Goal: Task Accomplishment & Management: Manage account settings

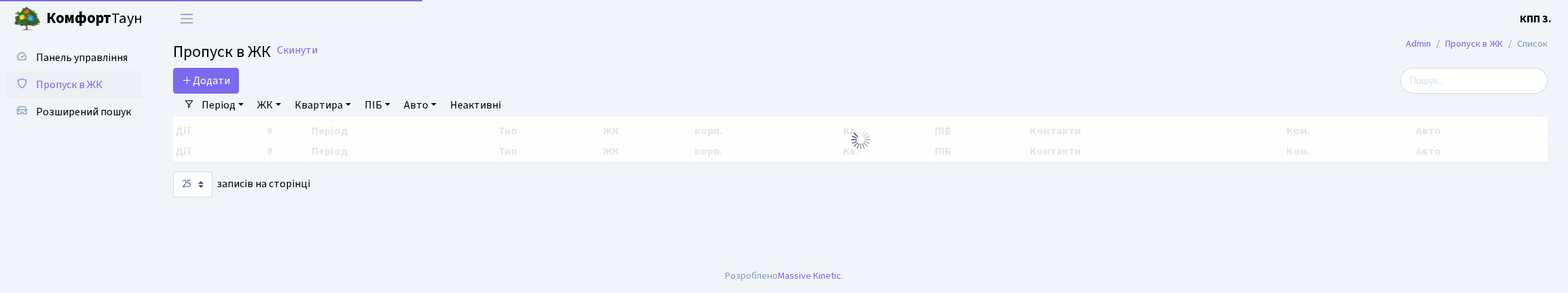
select select "25"
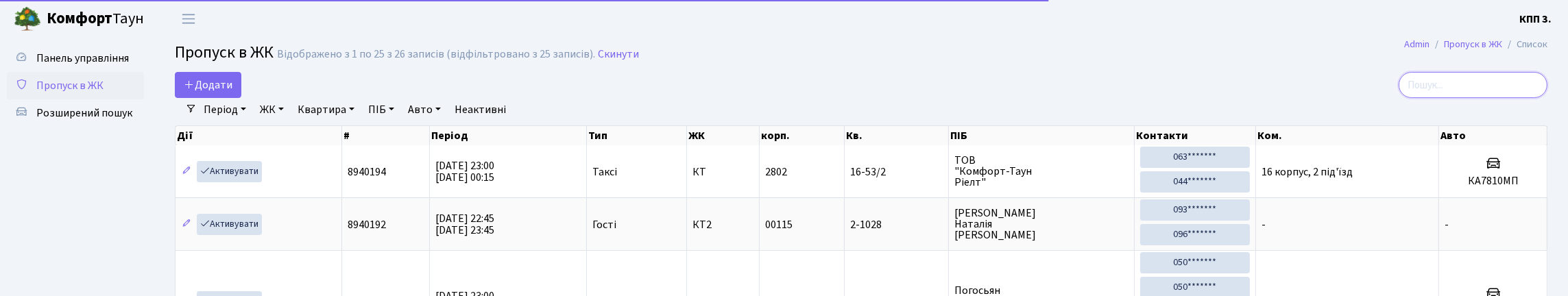
click at [1519, 95] on input "search" at bounding box center [1473, 85] width 148 height 26
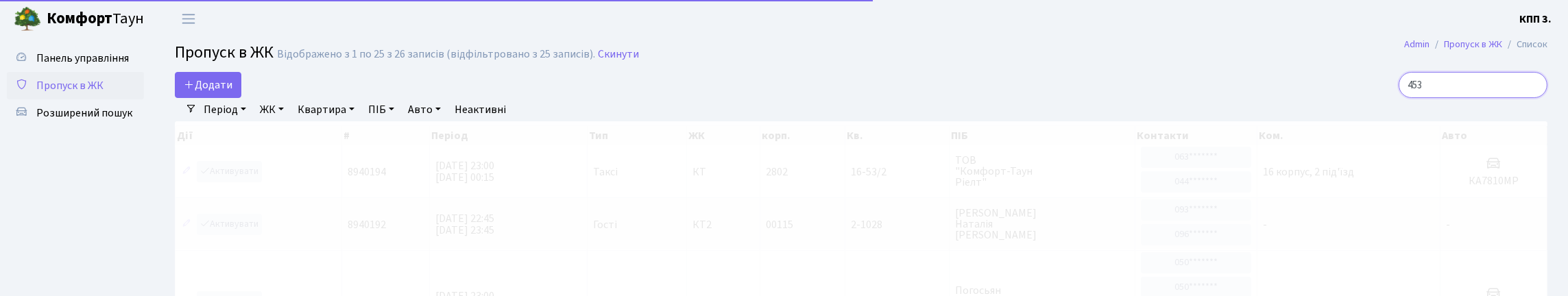
type input "4533"
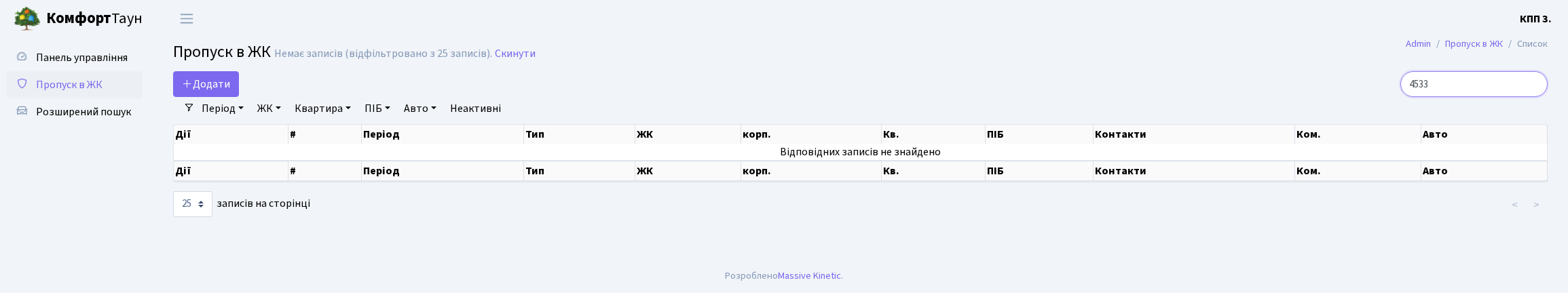
click at [1530, 96] on input "4533" at bounding box center [1473, 84] width 147 height 26
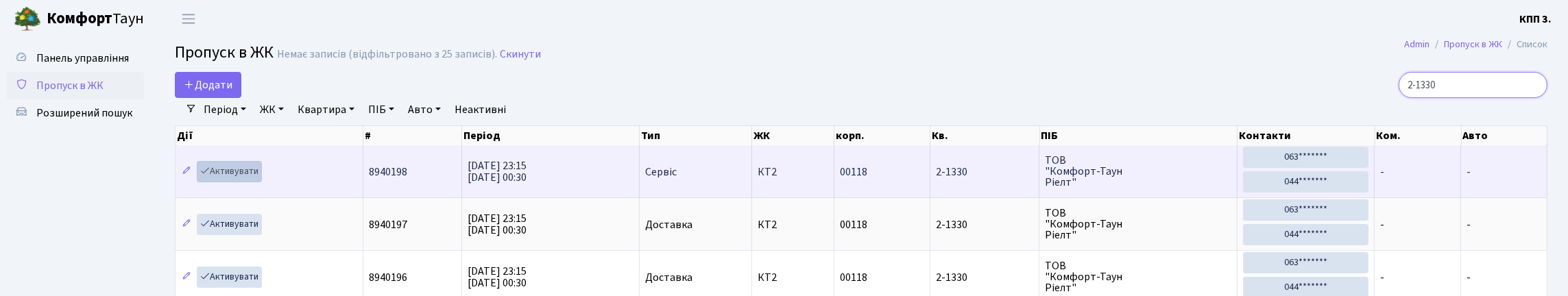
type input "2-1330"
click at [242, 182] on link "Активувати" at bounding box center [229, 172] width 65 height 21
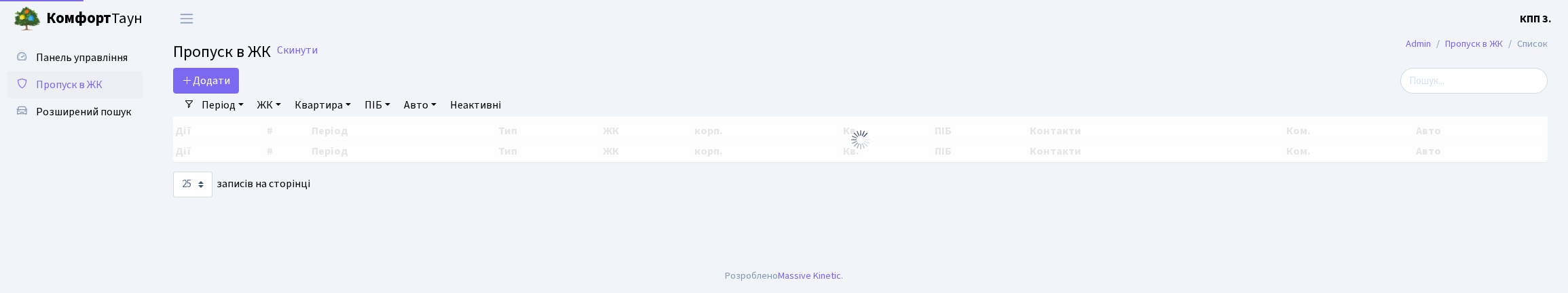
select select "25"
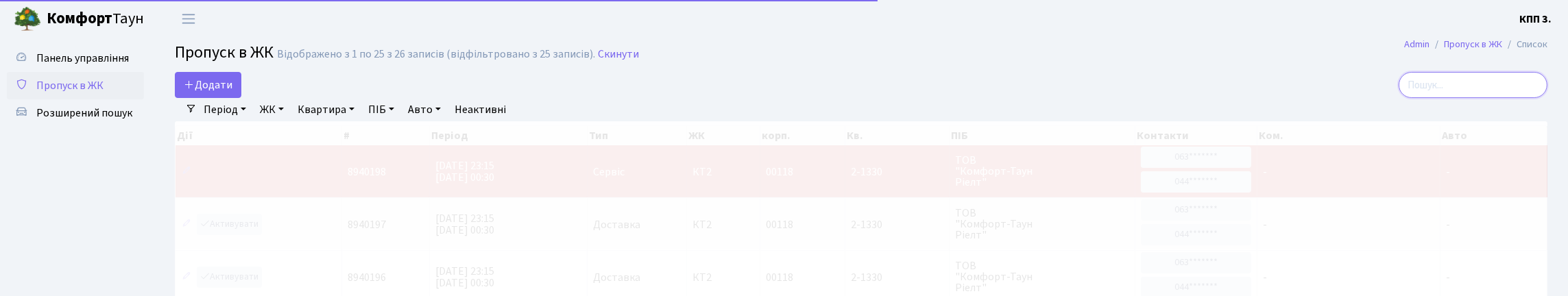
click at [1464, 85] on input "search" at bounding box center [1473, 85] width 148 height 26
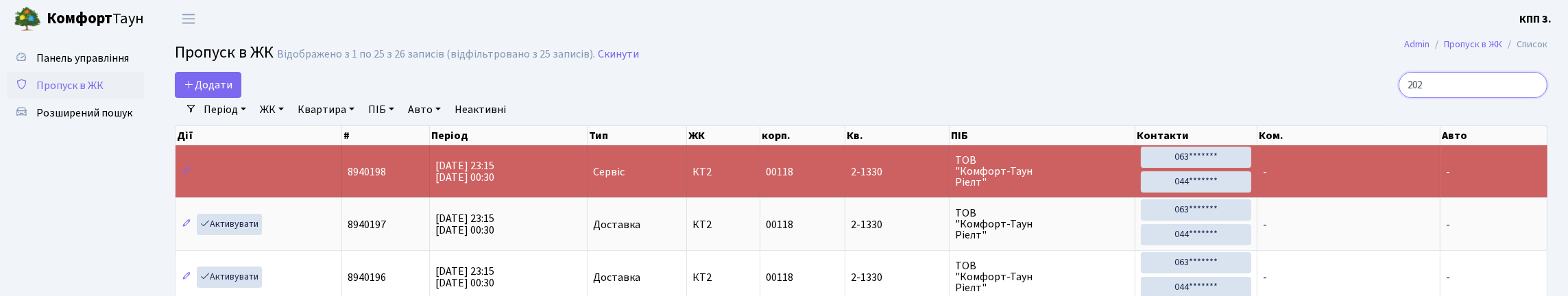
type input "2022"
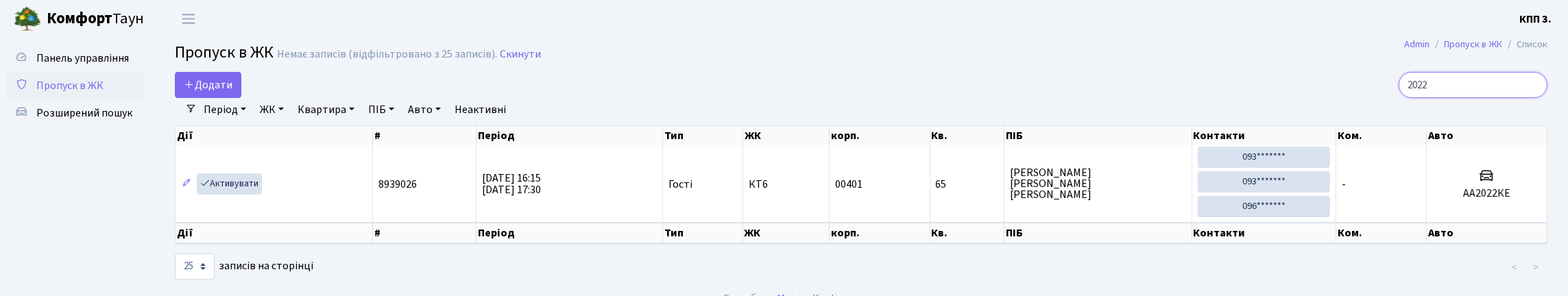
click at [1530, 98] on input "2022" at bounding box center [1473, 85] width 148 height 26
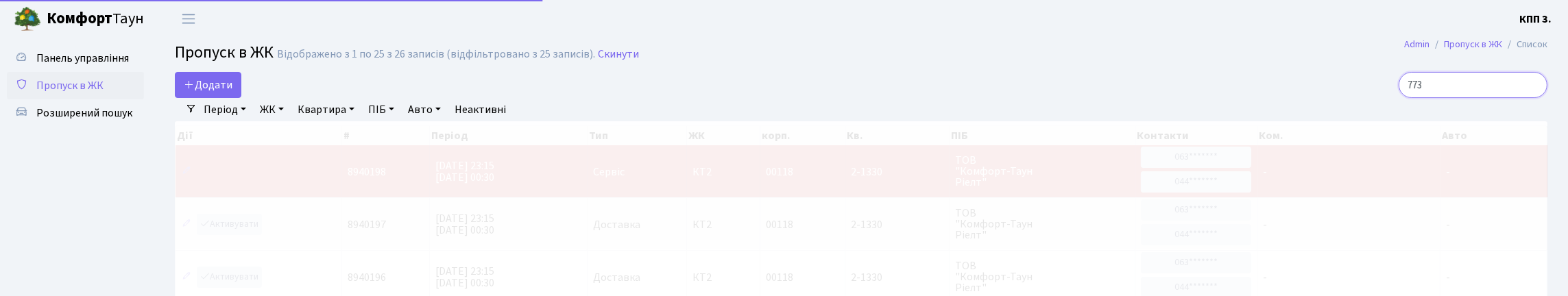
type input "7730"
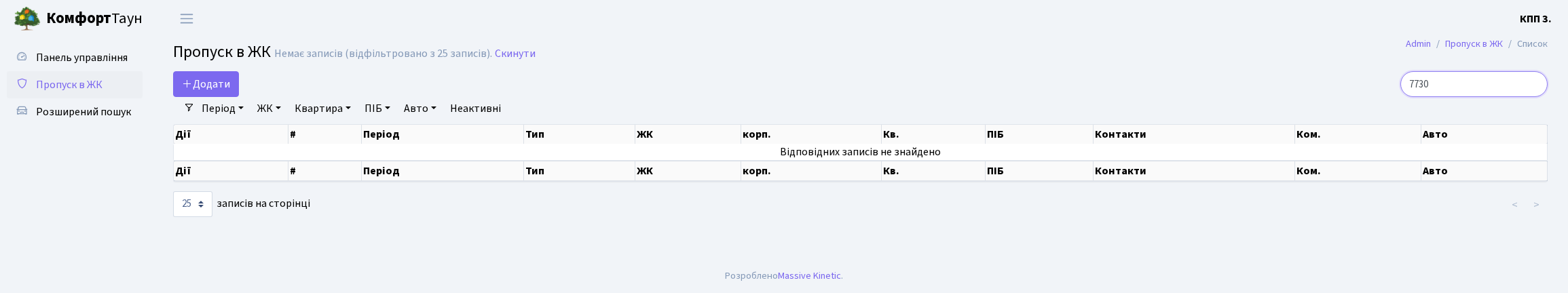
click at [1528, 93] on input "7730" at bounding box center [1473, 84] width 147 height 26
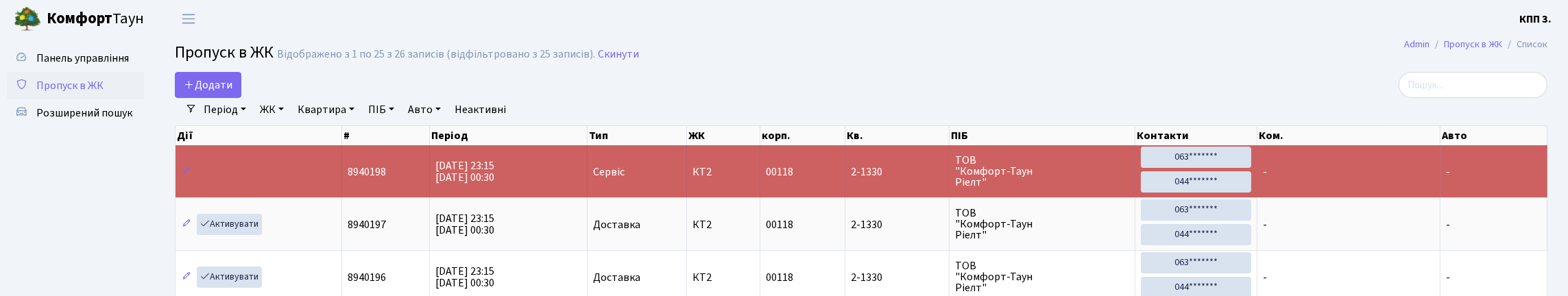
click at [1356, 187] on td "-" at bounding box center [1349, 171] width 184 height 52
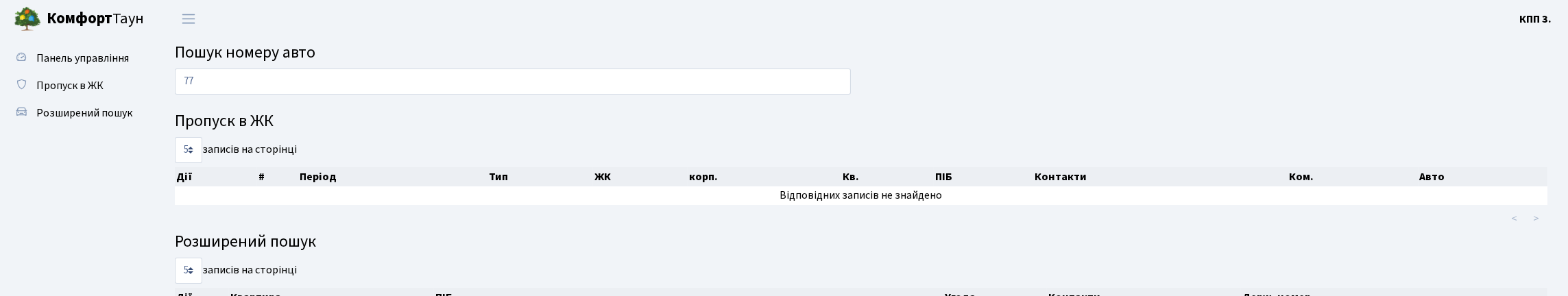
type input "7"
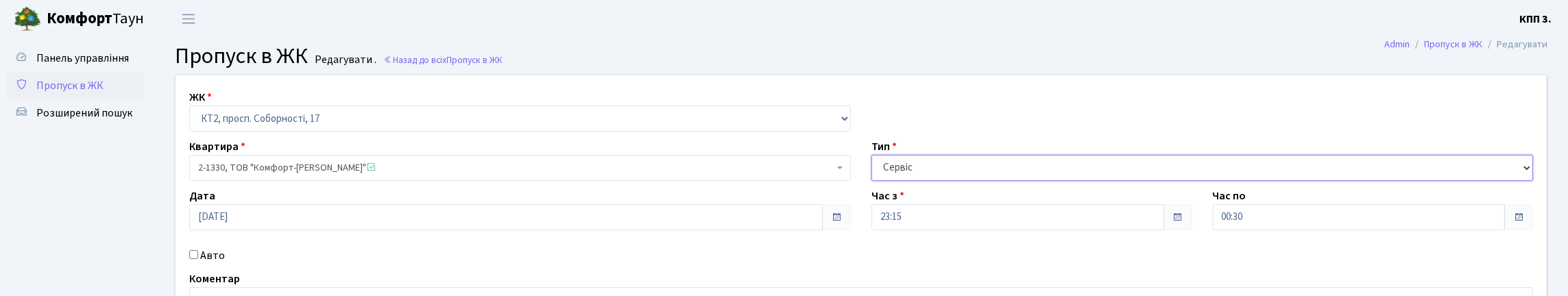
click at [954, 181] on select "- Доставка Таксі Гості Сервіс" at bounding box center [1202, 168] width 661 height 26
select select "1"
click at [871, 181] on select "- Доставка Таксі Гості Сервіс" at bounding box center [1202, 168] width 661 height 26
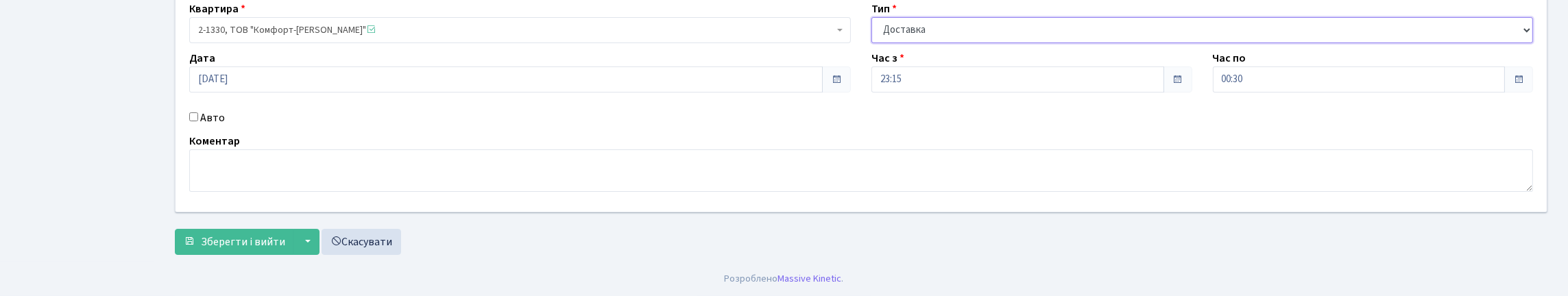
scroll to position [227, 0]
click at [277, 237] on span "Зберегти і вийти" at bounding box center [242, 241] width 84 height 15
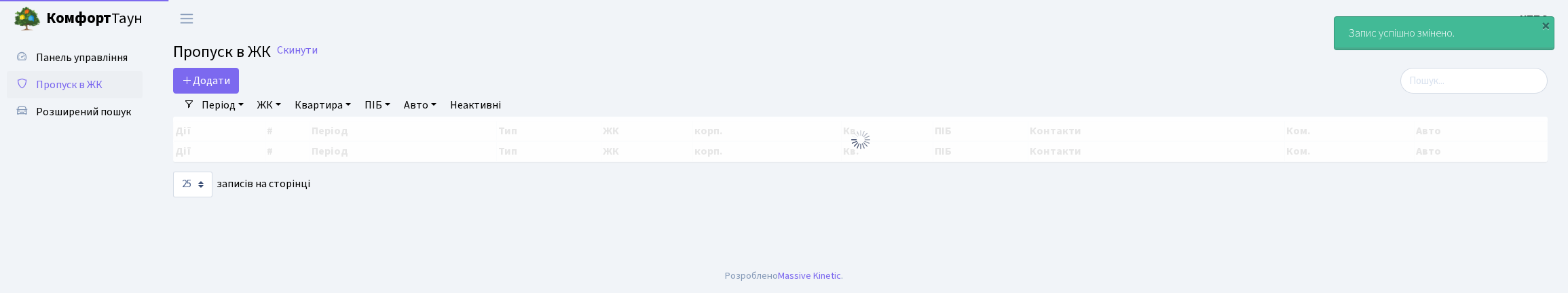
select select "25"
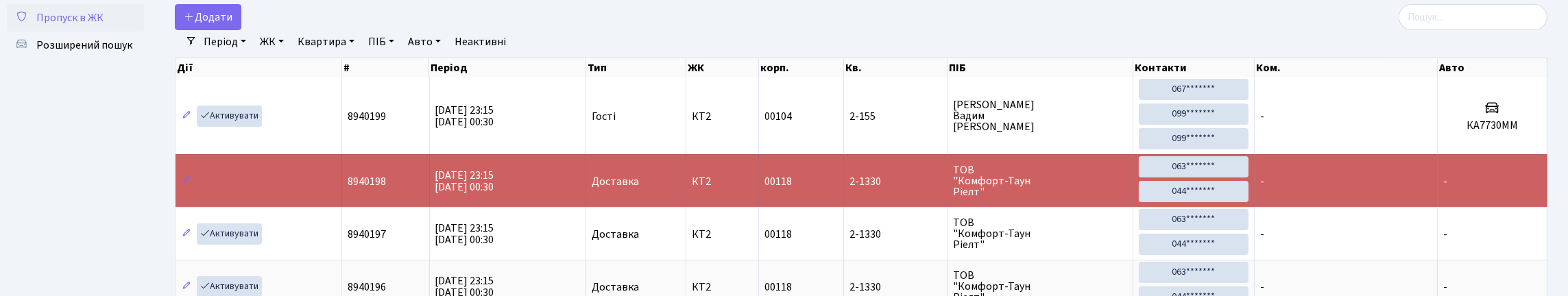
scroll to position [137, 0]
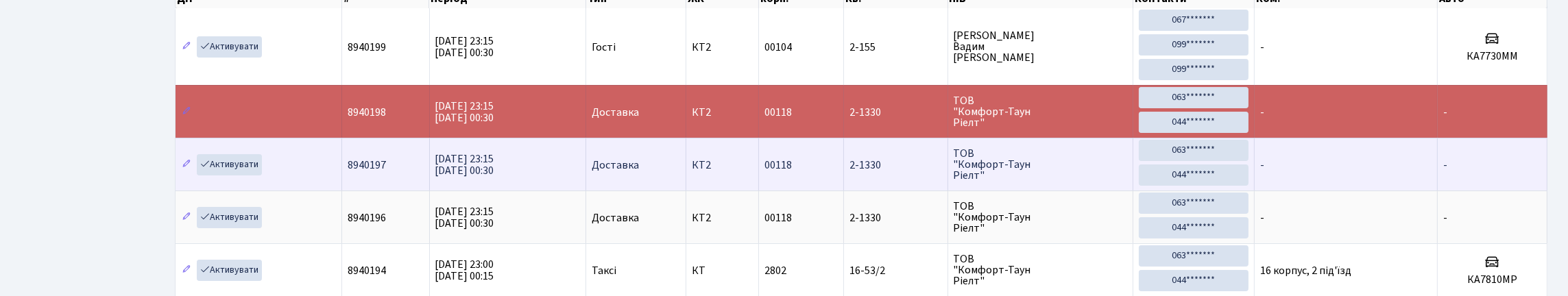
click at [1350, 191] on td "-" at bounding box center [1346, 164] width 183 height 53
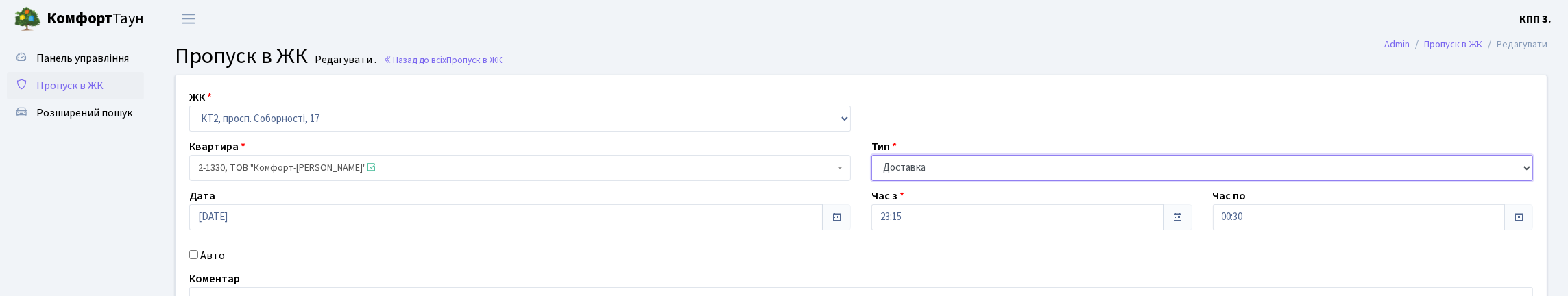
click at [1224, 181] on select "- Доставка Таксі Гості Сервіс" at bounding box center [1202, 168] width 661 height 26
select select "18"
click at [871, 181] on select "- Доставка Таксі Гості Сервіс" at bounding box center [1202, 168] width 661 height 26
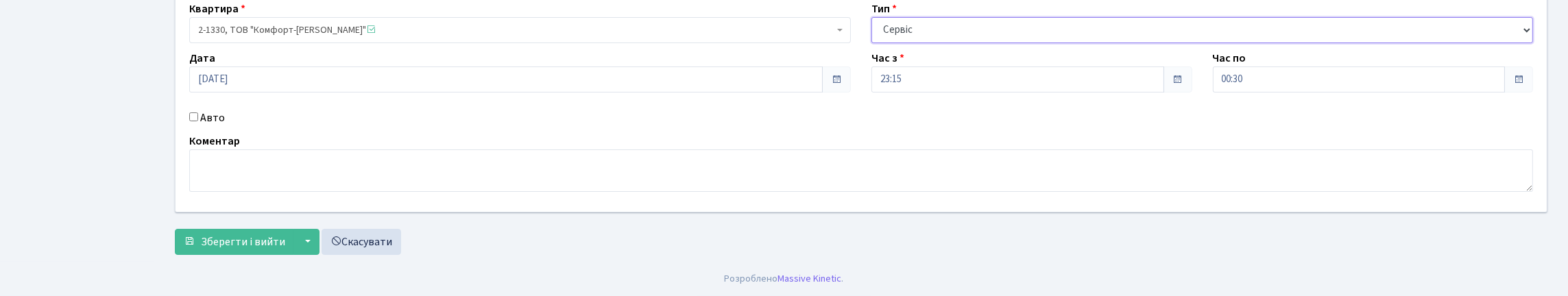
scroll to position [227, 0]
click at [259, 234] on span "Зберегти і вийти" at bounding box center [242, 241] width 84 height 15
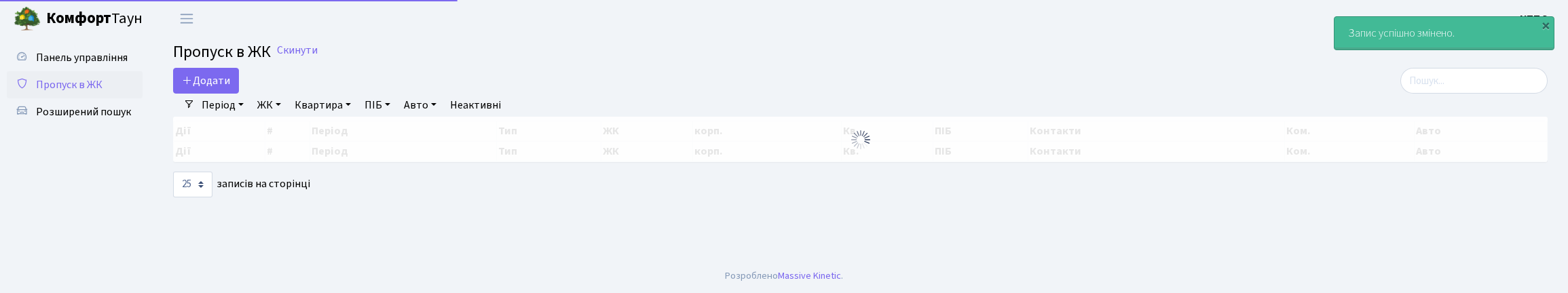
select select "25"
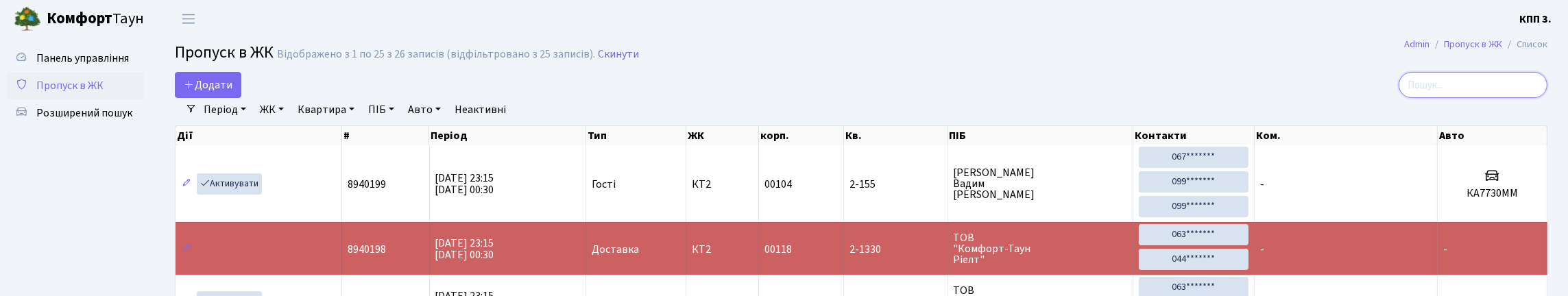
click at [1520, 98] on input "search" at bounding box center [1473, 85] width 148 height 26
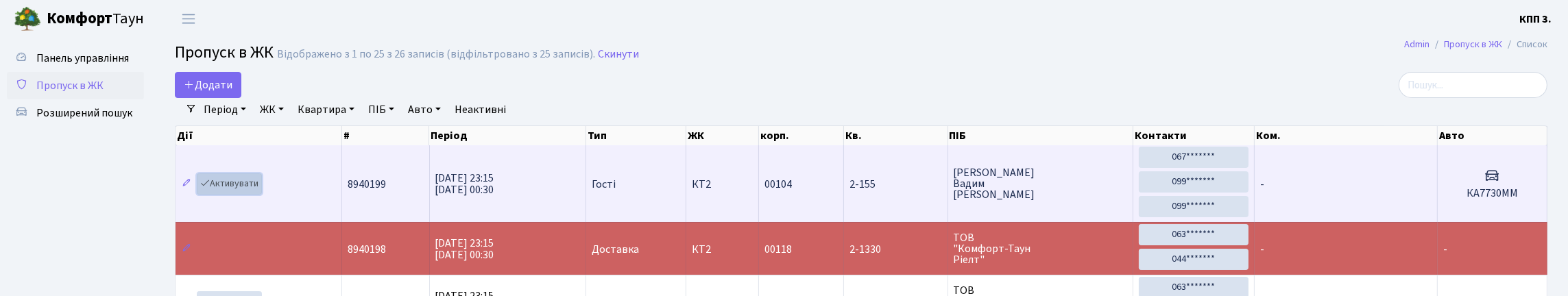
click at [240, 194] on link "Активувати" at bounding box center [229, 184] width 65 height 21
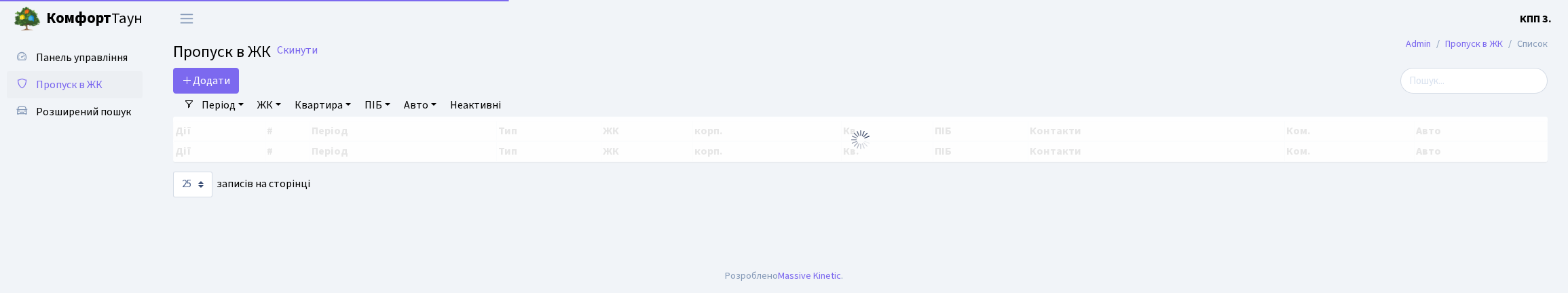
select select "25"
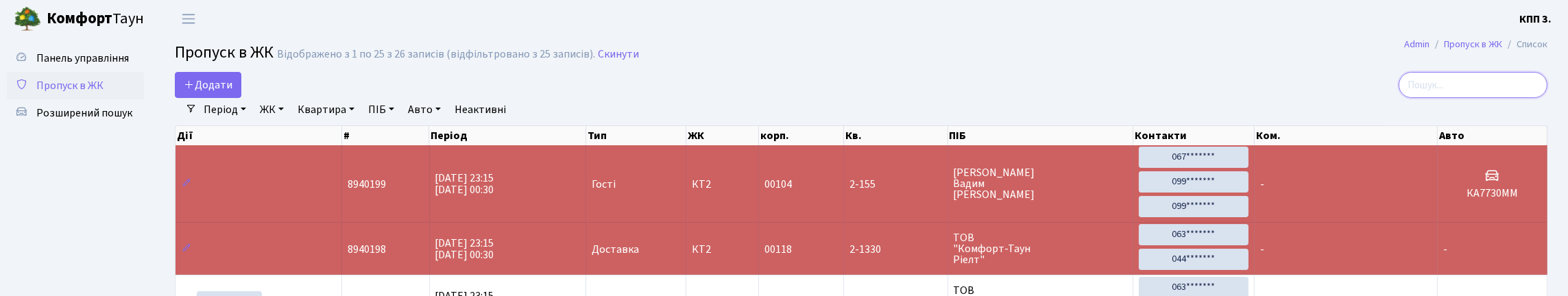
click at [1525, 98] on input "search" at bounding box center [1473, 85] width 148 height 26
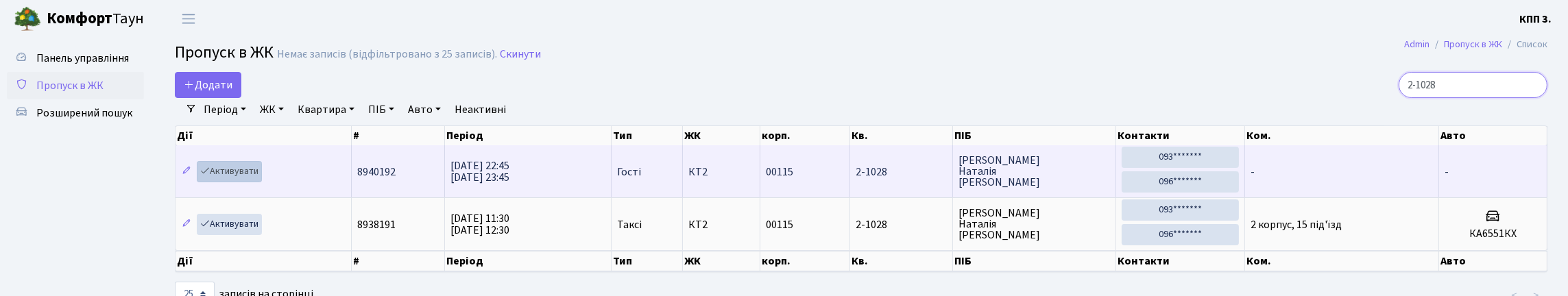
type input "2-1028"
click at [242, 182] on link "Активувати" at bounding box center [229, 172] width 65 height 21
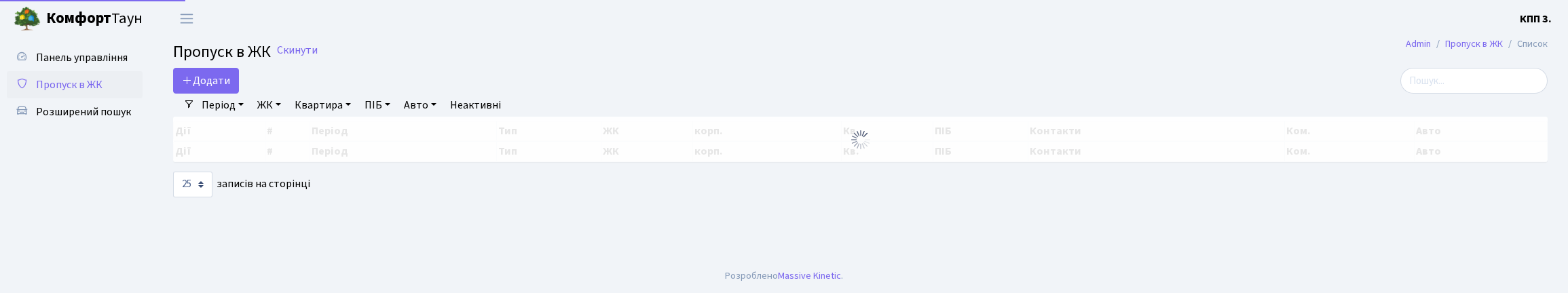
select select "25"
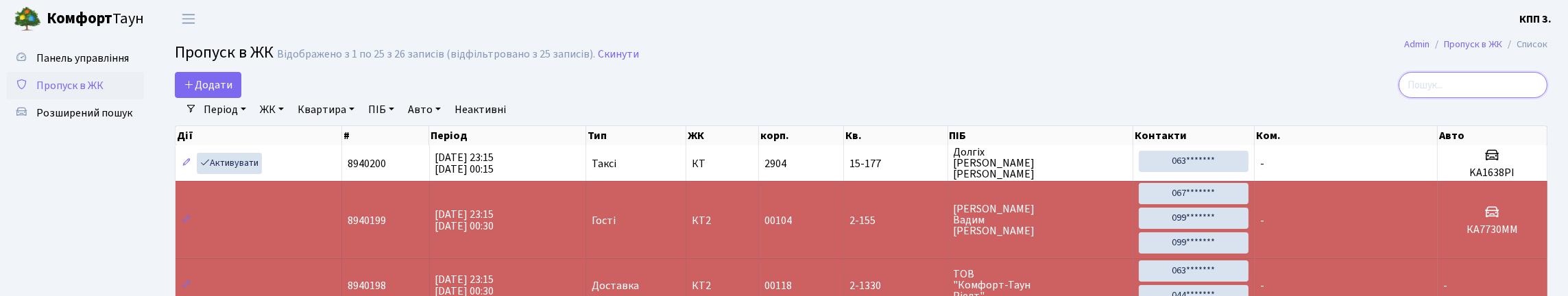
click at [1463, 89] on input "search" at bounding box center [1473, 85] width 148 height 26
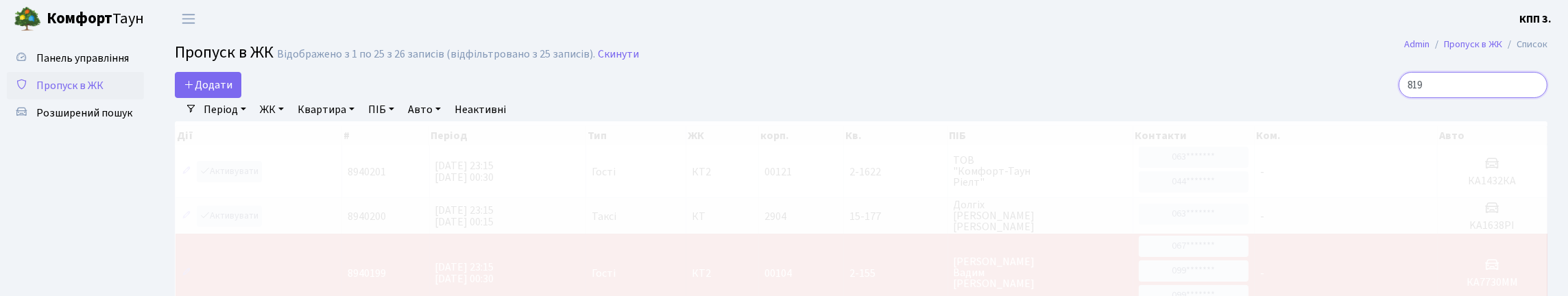
type input "8191"
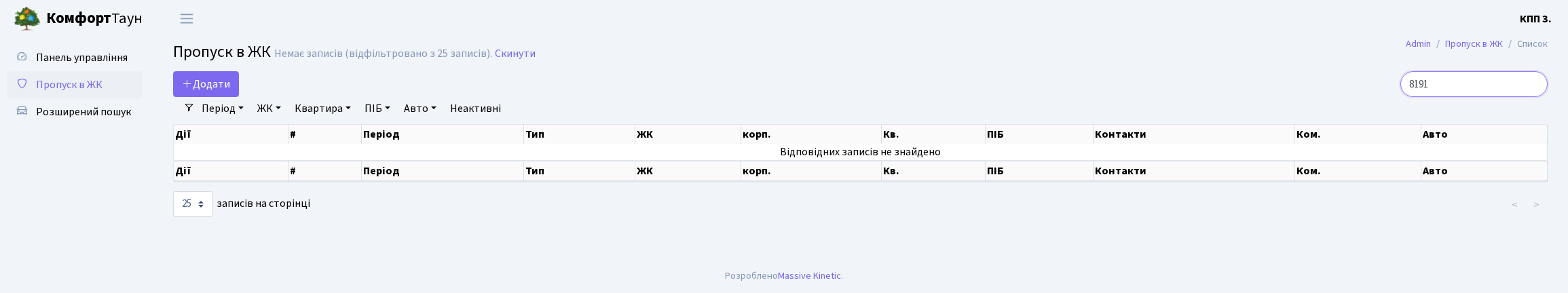
click at [1529, 97] on input "8191" at bounding box center [1473, 84] width 147 height 26
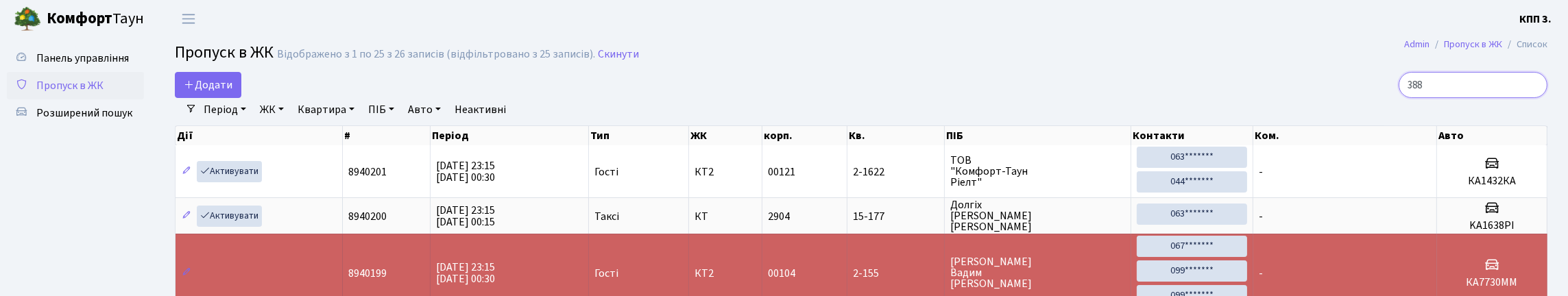
type input "3889"
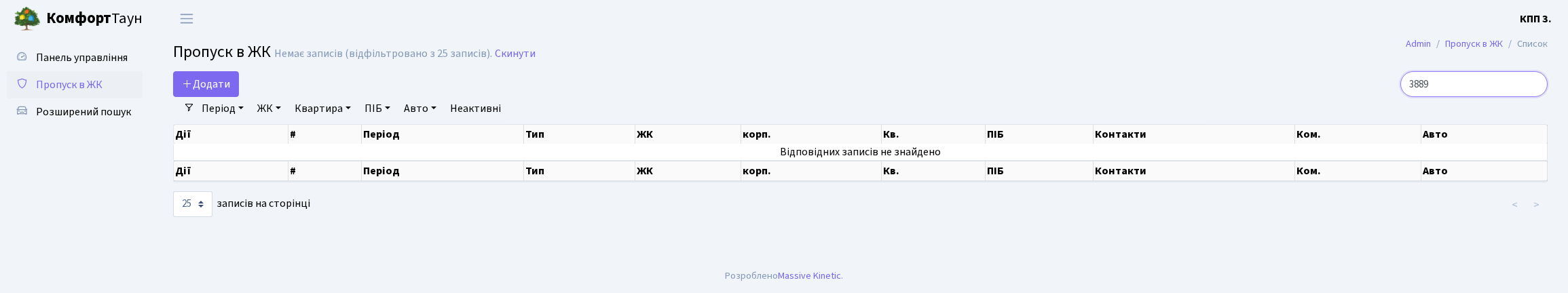
click at [1529, 96] on input "3889" at bounding box center [1473, 84] width 147 height 26
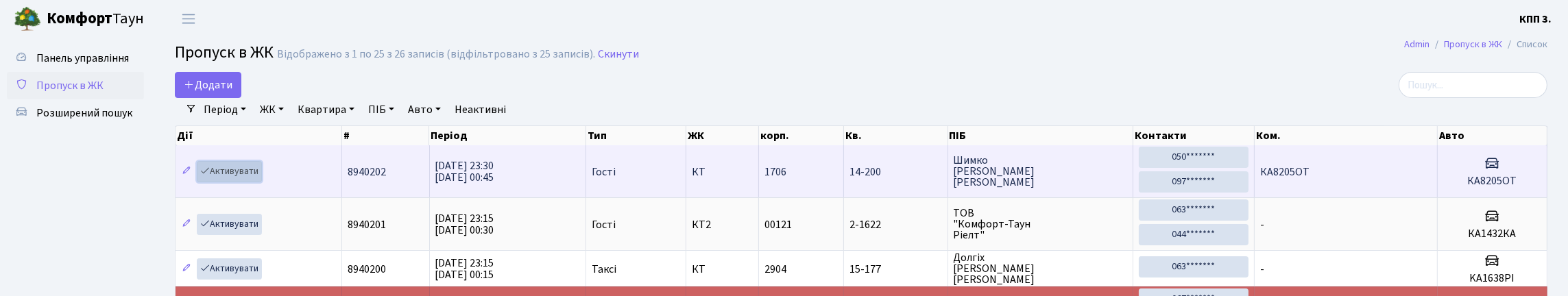
click at [244, 182] on link "Активувати" at bounding box center [229, 172] width 65 height 21
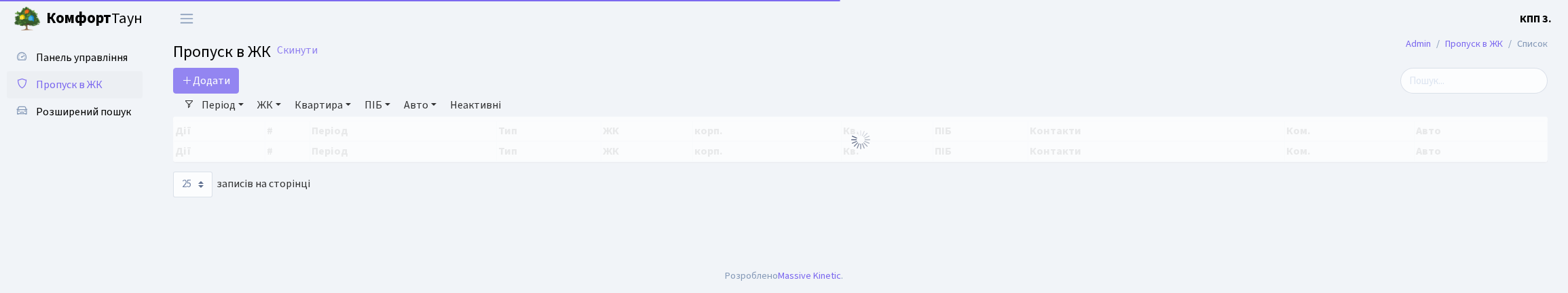
select select "25"
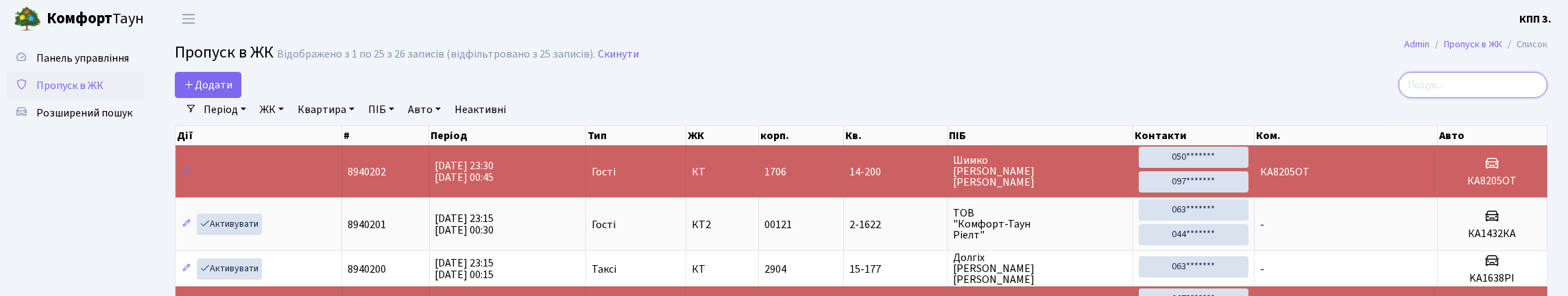
click at [1441, 96] on input "search" at bounding box center [1473, 85] width 148 height 26
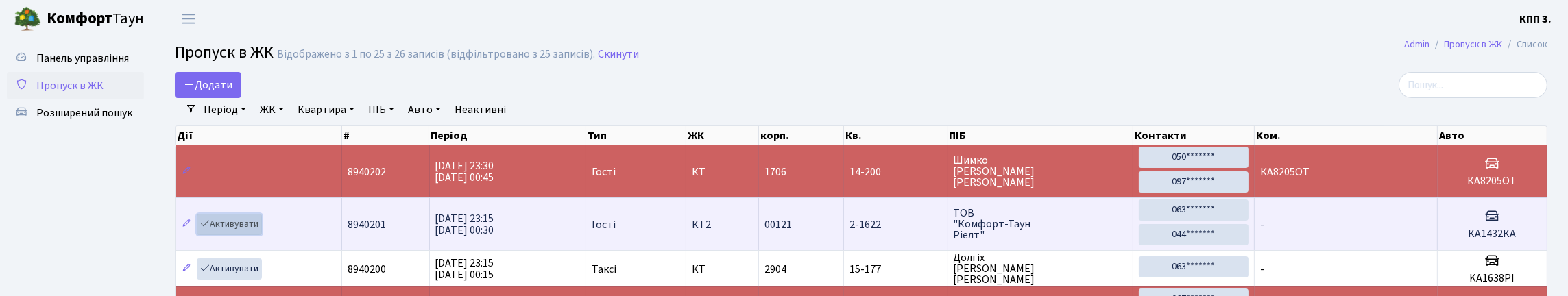
click at [240, 235] on link "Активувати" at bounding box center [229, 225] width 65 height 21
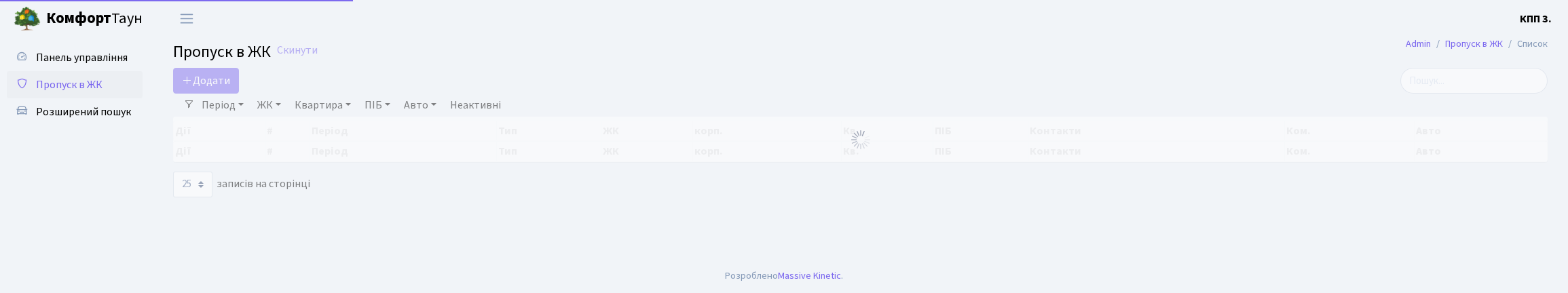
select select "25"
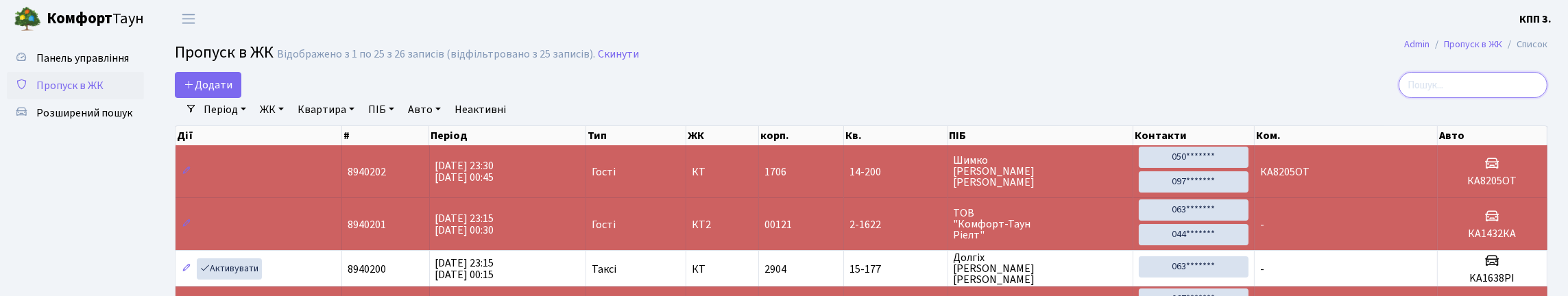
click at [1466, 90] on input "search" at bounding box center [1473, 85] width 148 height 26
type input "0909"
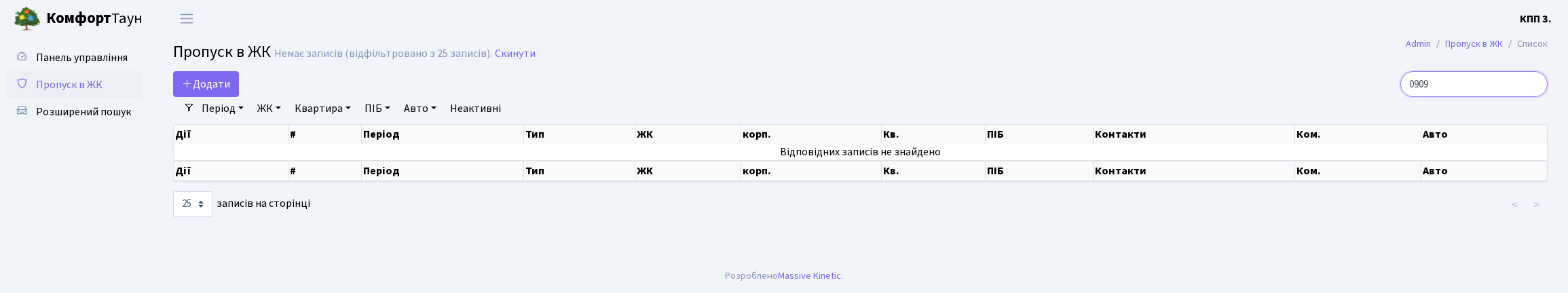
click at [1529, 96] on input "0909" at bounding box center [1473, 84] width 147 height 26
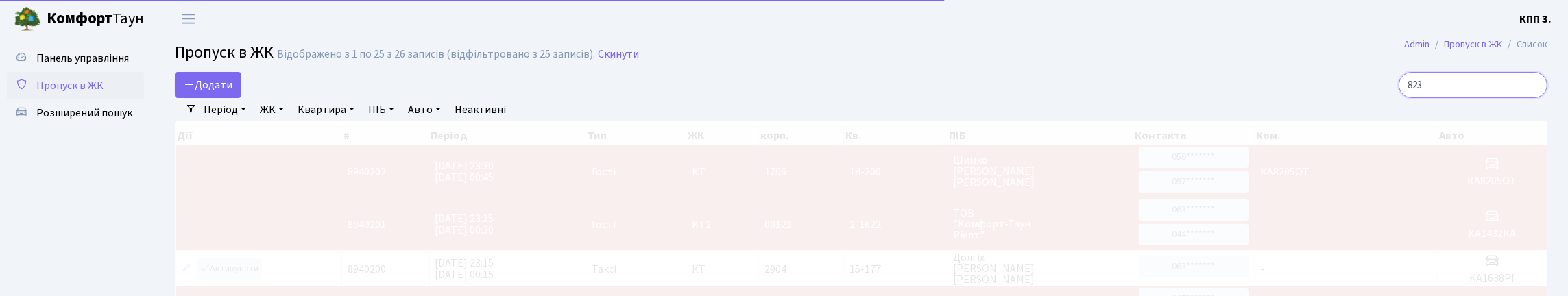
type input "8234"
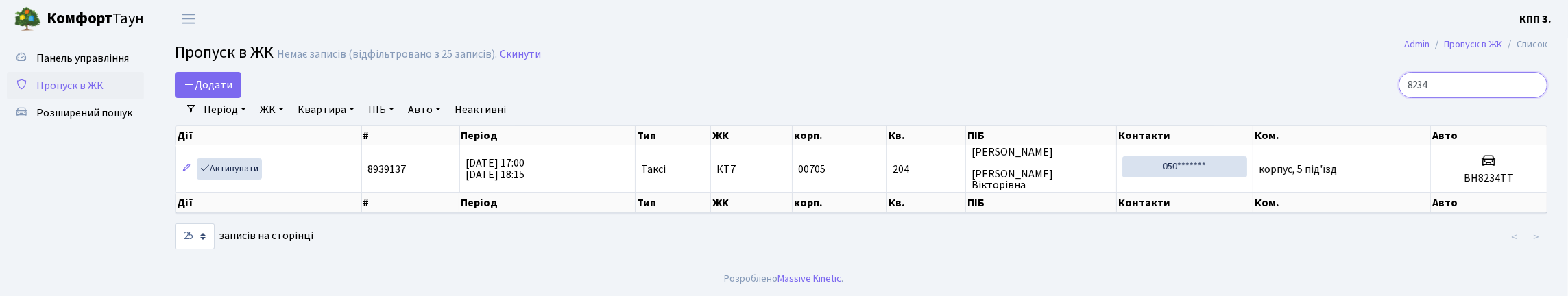
click at [1531, 98] on input "8234" at bounding box center [1473, 85] width 148 height 26
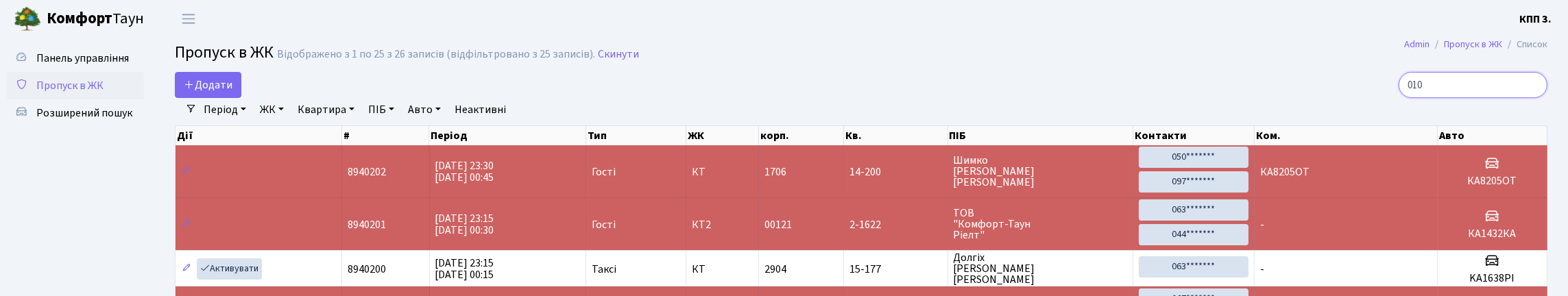
type input "0105"
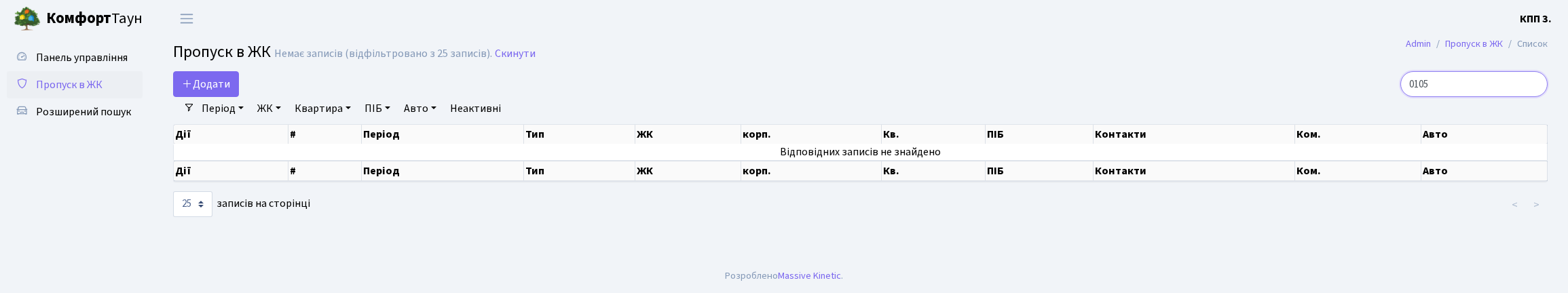
click at [1530, 95] on input "0105" at bounding box center [1473, 84] width 147 height 26
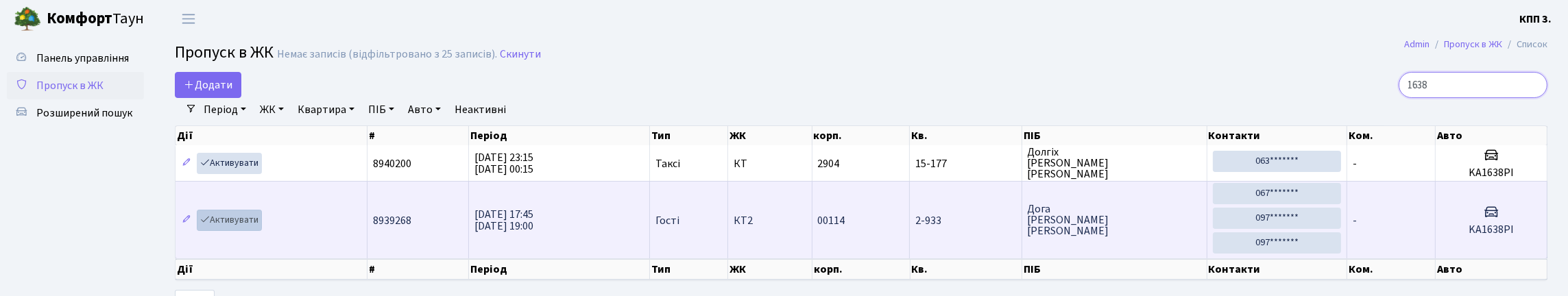
type input "1638"
click at [238, 231] on link "Активувати" at bounding box center [229, 220] width 65 height 21
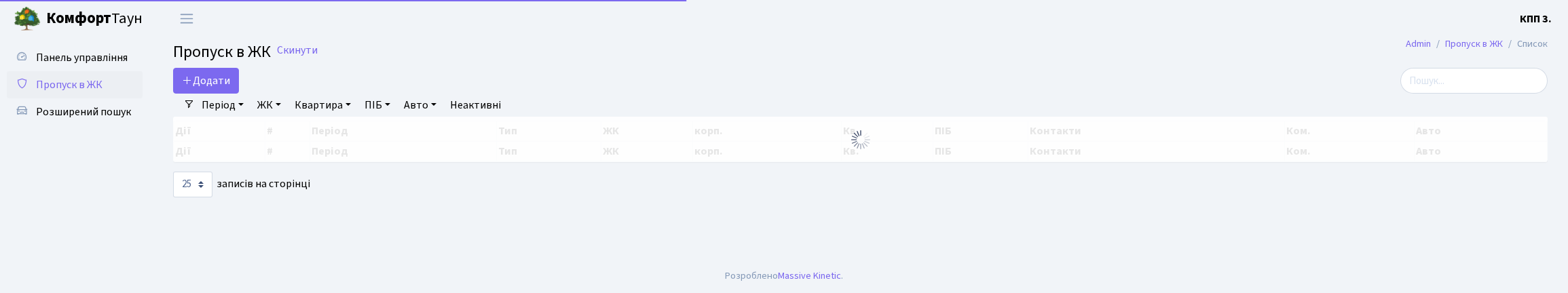
select select "25"
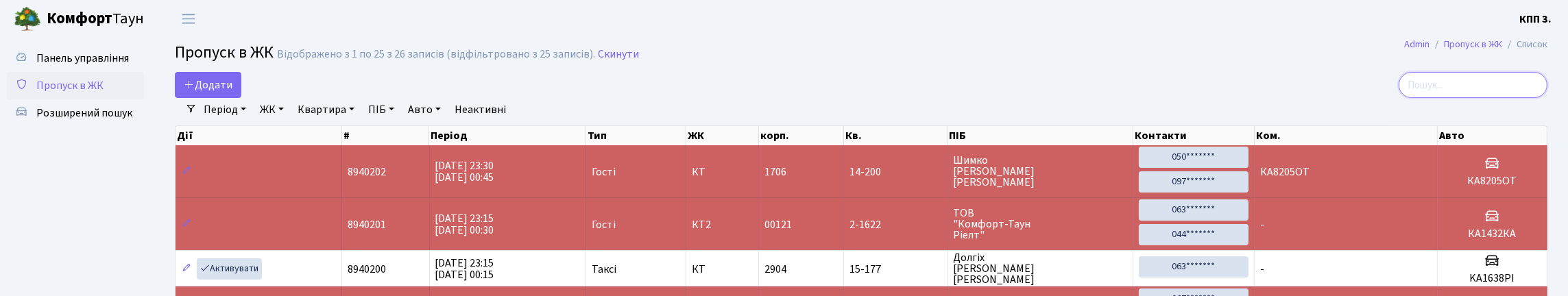
click at [1532, 97] on input "search" at bounding box center [1473, 85] width 148 height 26
type input "3680"
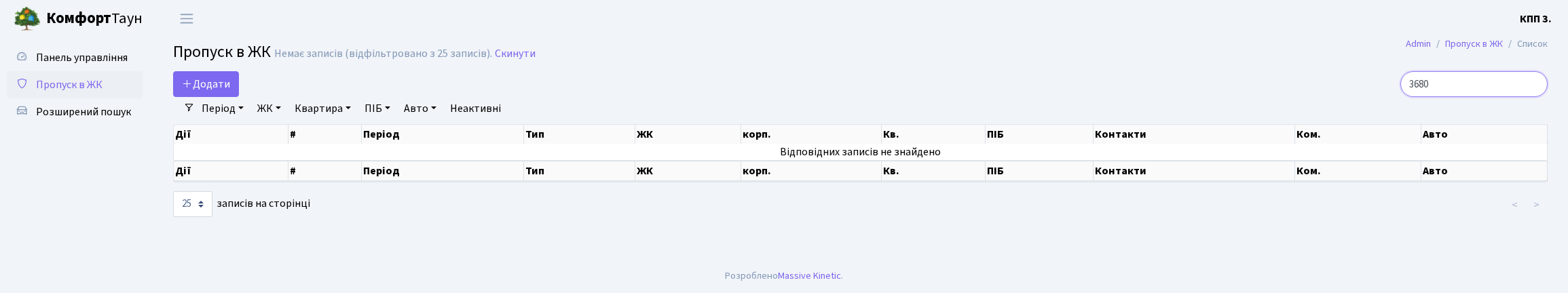
click at [1530, 95] on input "3680" at bounding box center [1473, 84] width 147 height 26
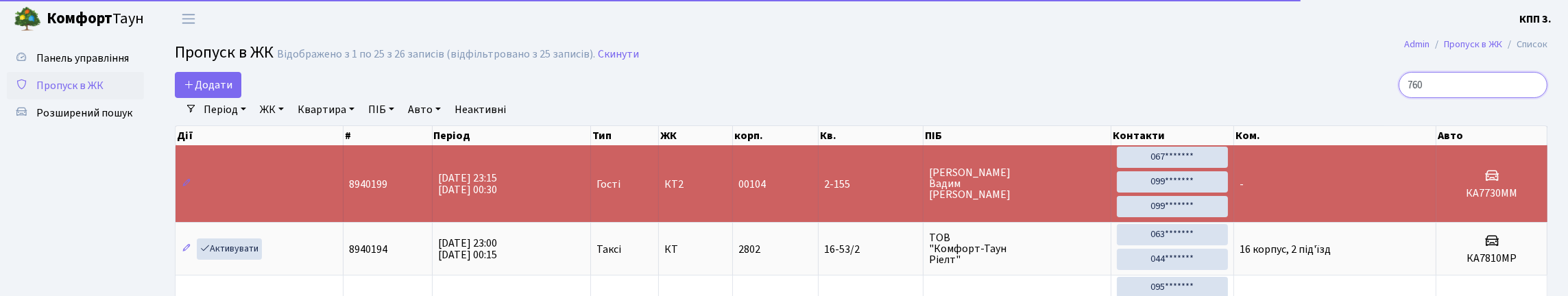
type input "7605"
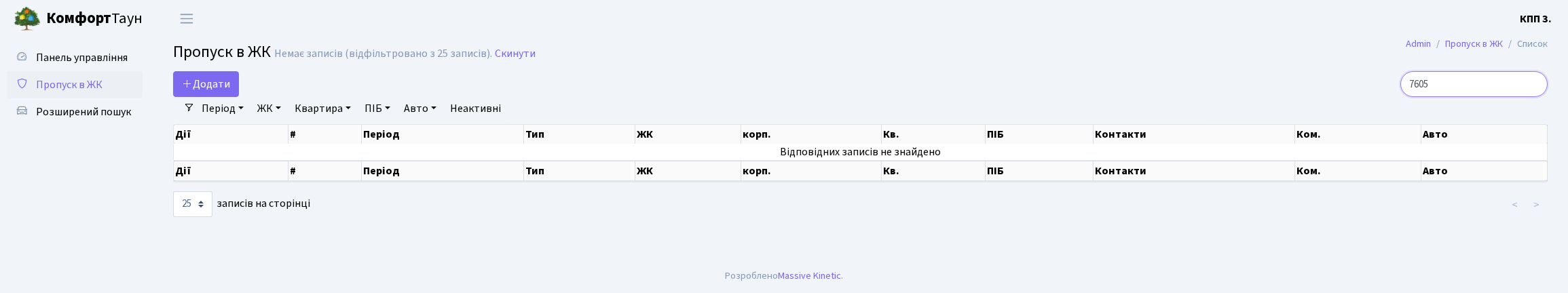
click at [1530, 95] on input "7605" at bounding box center [1473, 84] width 147 height 26
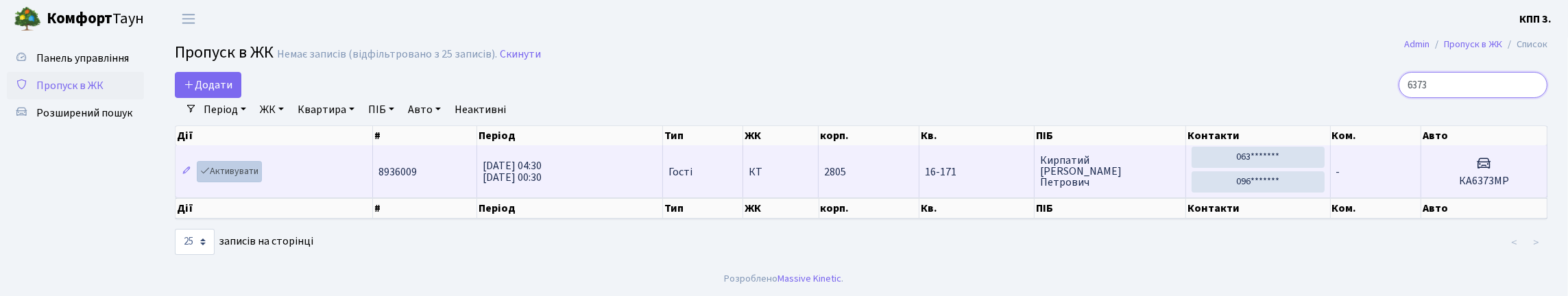
type input "6373"
click at [247, 182] on link "Активувати" at bounding box center [229, 172] width 65 height 21
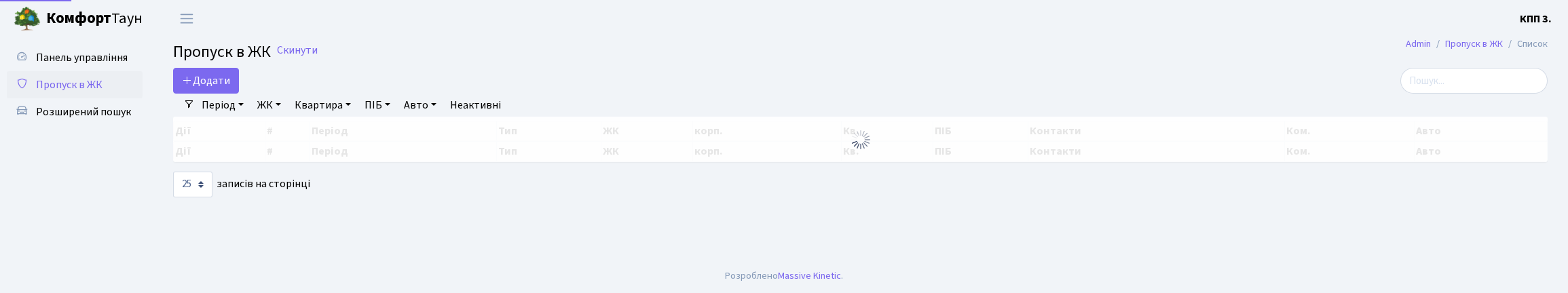
select select "25"
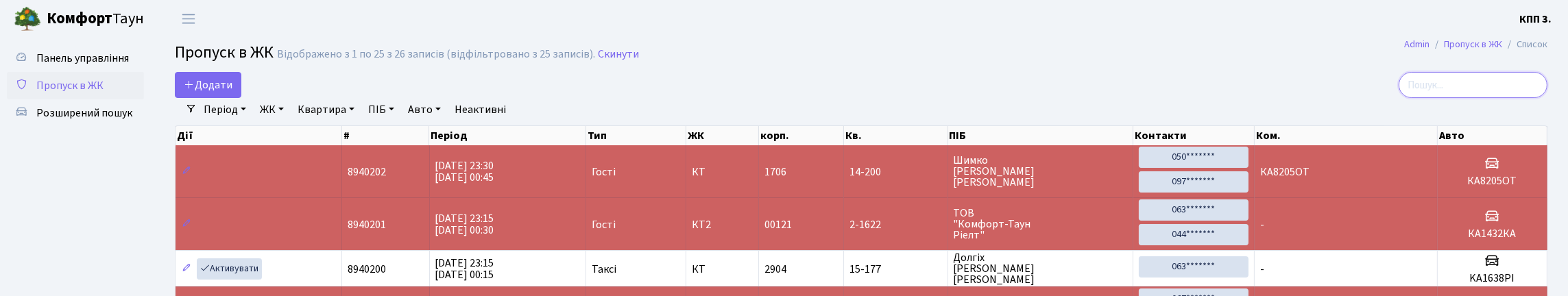
click at [1449, 96] on input "search" at bounding box center [1473, 85] width 148 height 26
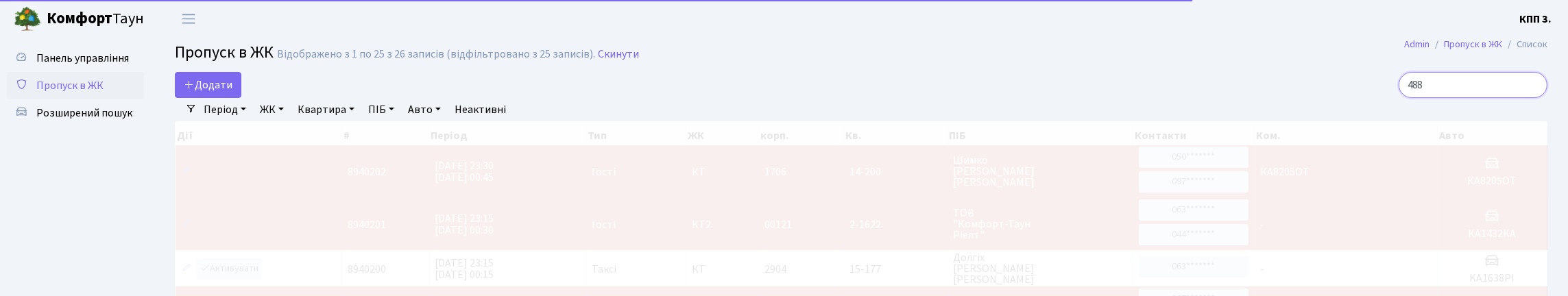
type input "4888"
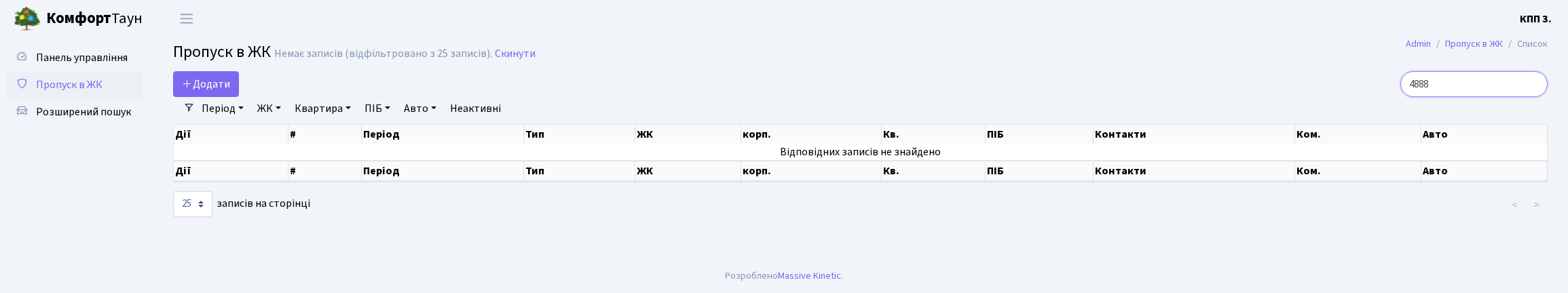
click at [1529, 95] on input "4888" at bounding box center [1473, 84] width 147 height 26
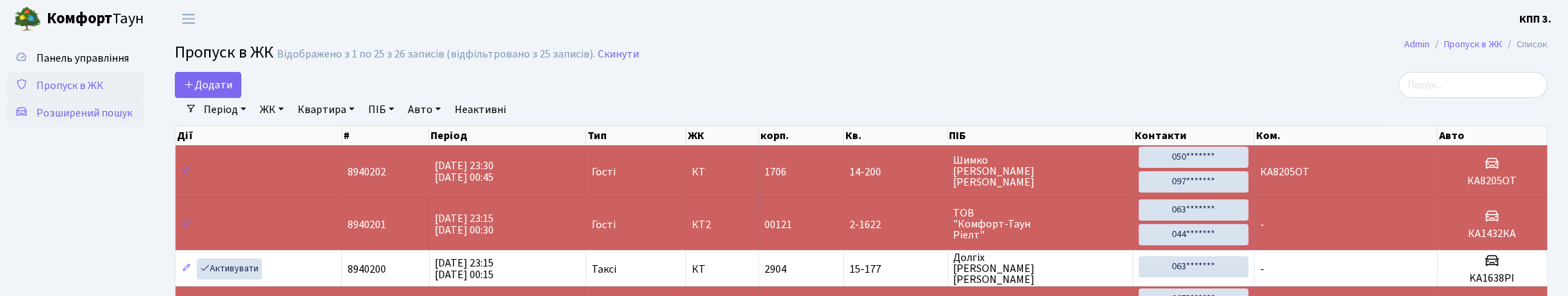
click at [71, 121] on span "Розширений пошук" at bounding box center [84, 113] width 96 height 15
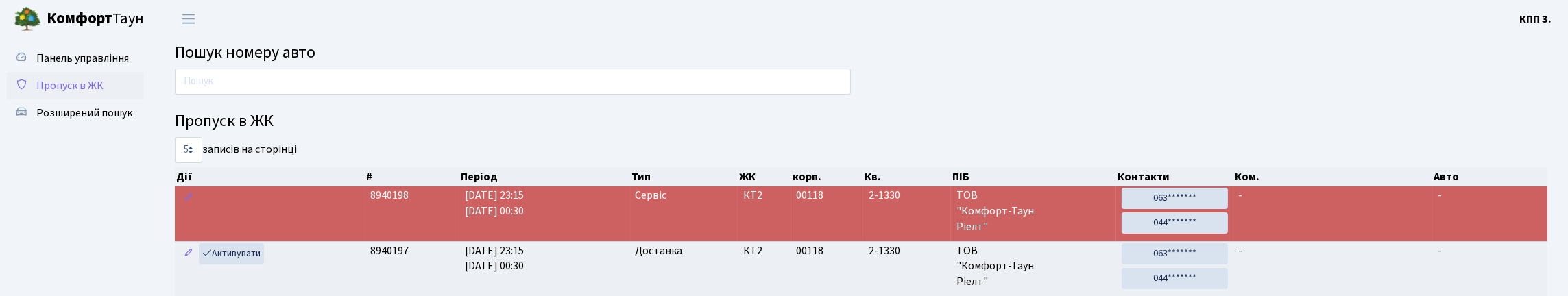
click at [62, 93] on span "Пропуск в ЖК" at bounding box center [69, 85] width 67 height 15
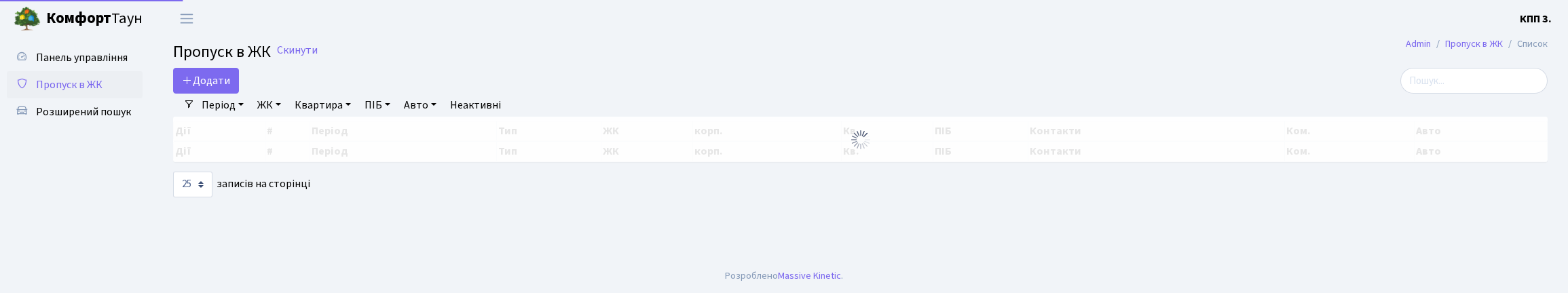
select select "25"
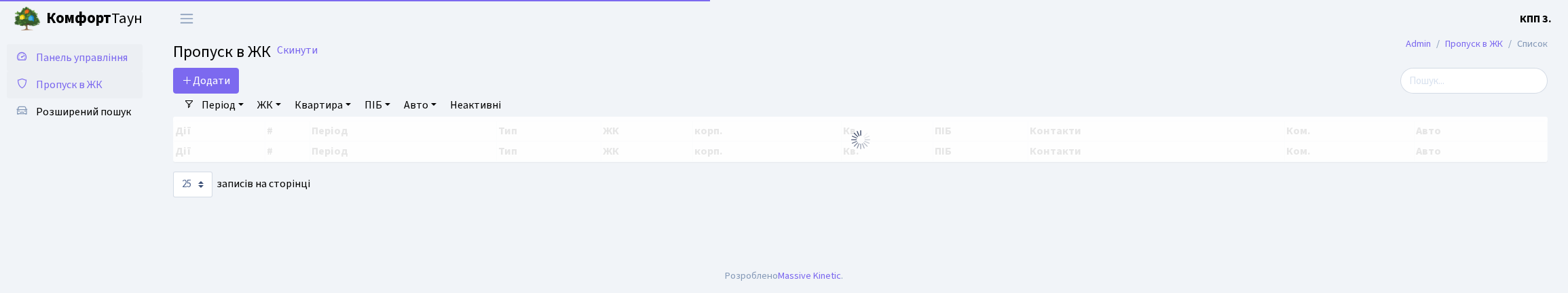
click at [70, 60] on span "Панель управління" at bounding box center [82, 57] width 92 height 15
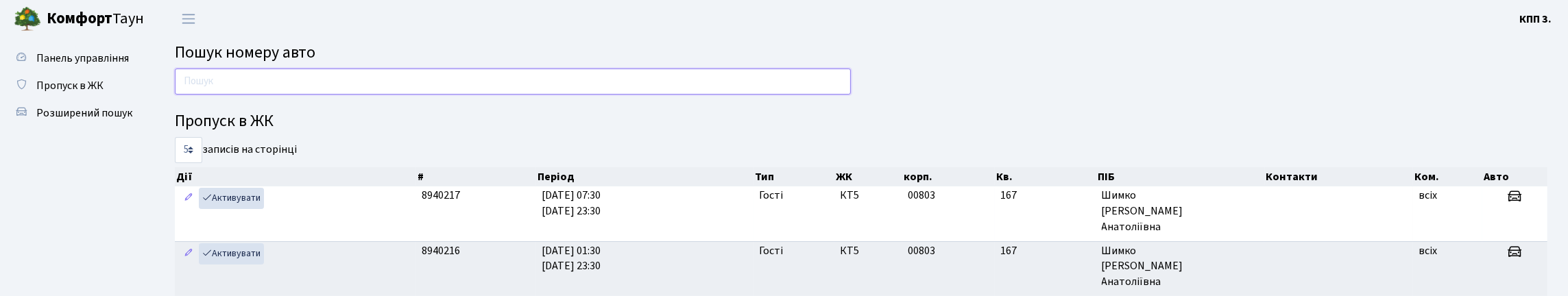
click at [335, 94] on input "text" at bounding box center [512, 82] width 676 height 26
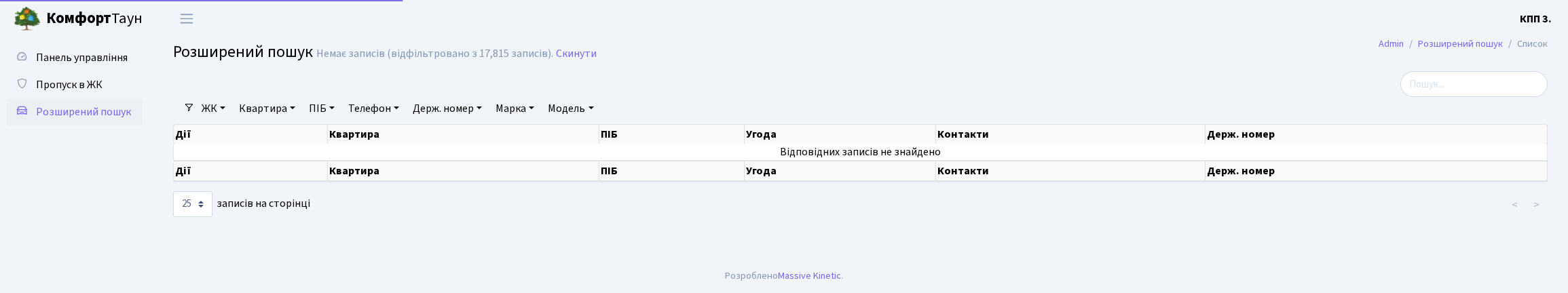
select select "25"
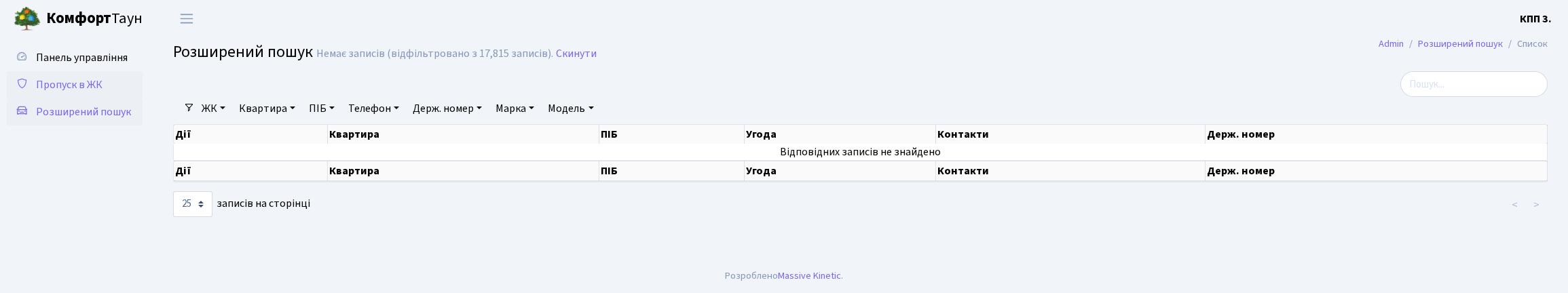
click at [66, 92] on span "Пропуск в ЖК" at bounding box center [69, 84] width 66 height 15
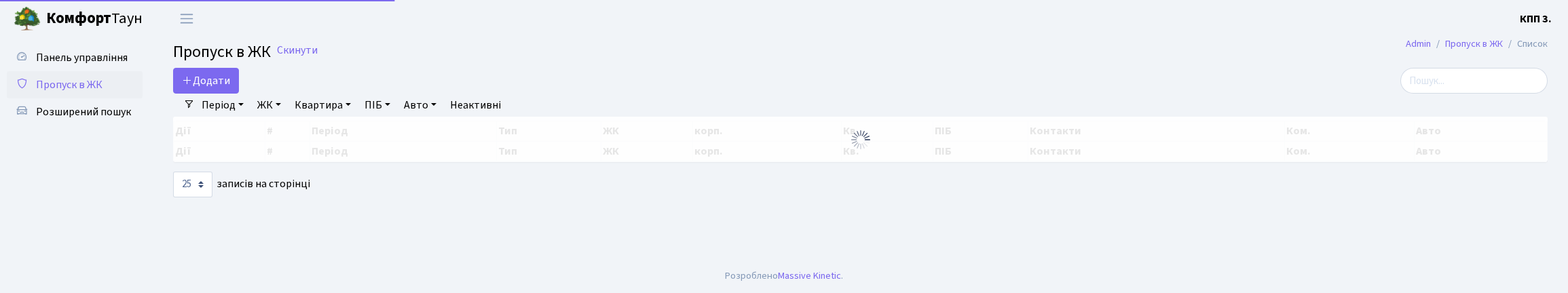
select select "25"
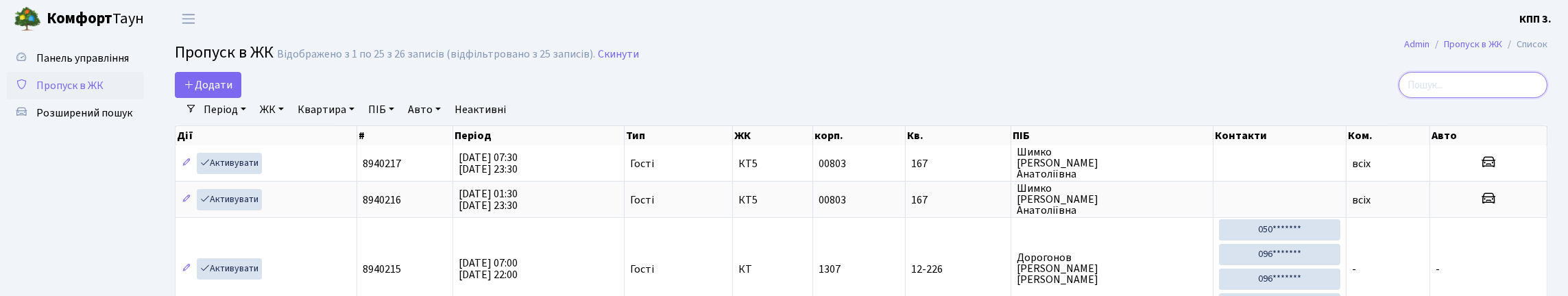
click at [1496, 93] on input "search" at bounding box center [1473, 85] width 148 height 26
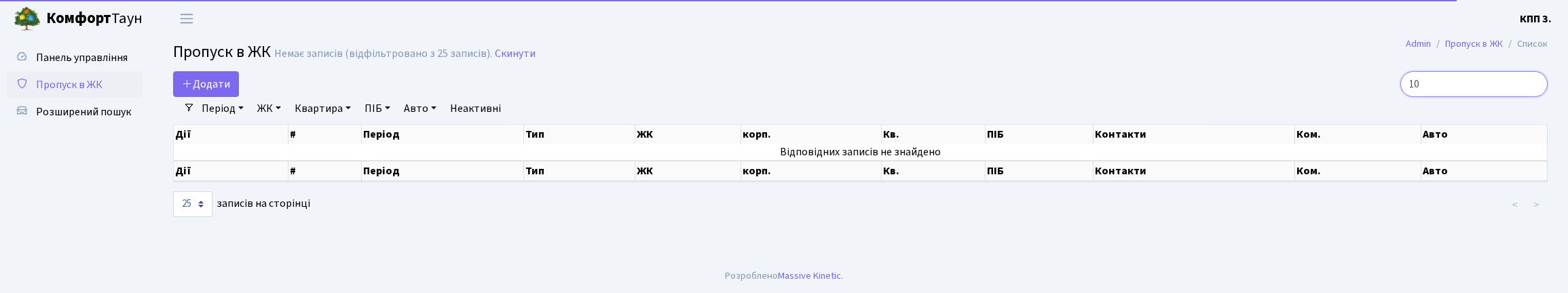
type input "1"
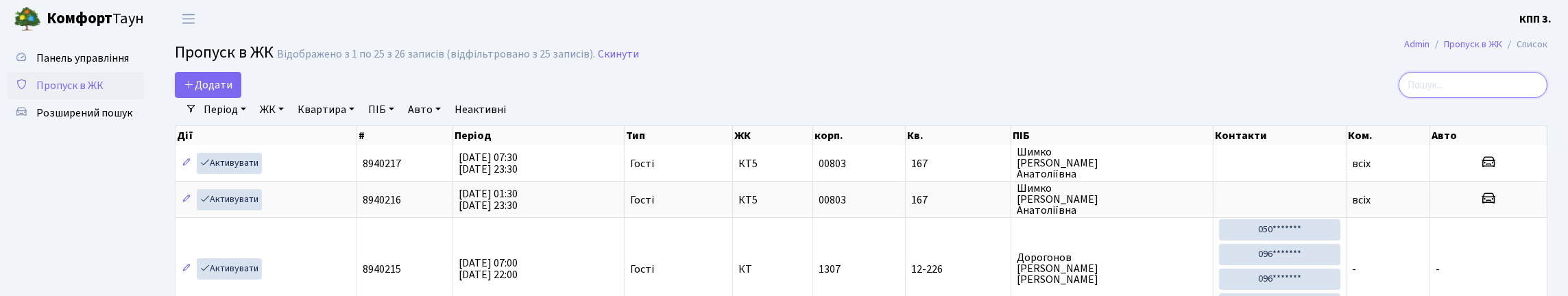
click at [1447, 98] on input "search" at bounding box center [1473, 85] width 148 height 26
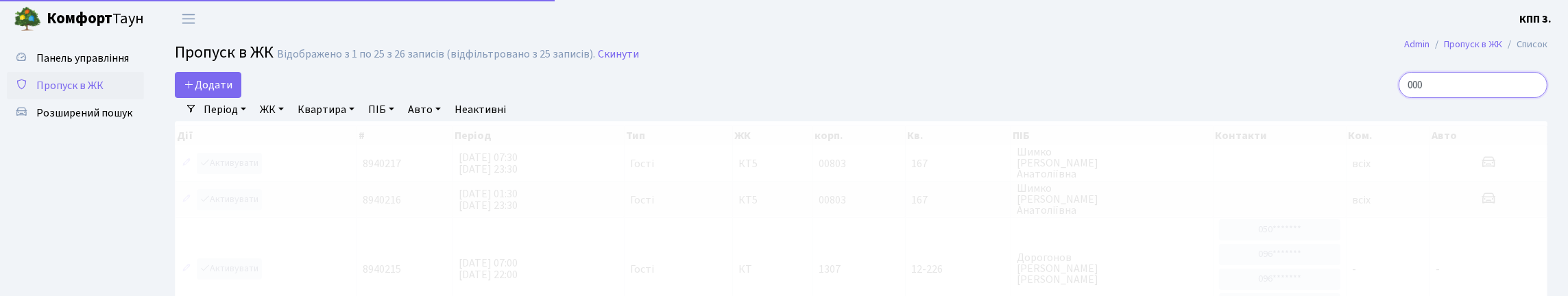
type input "0008"
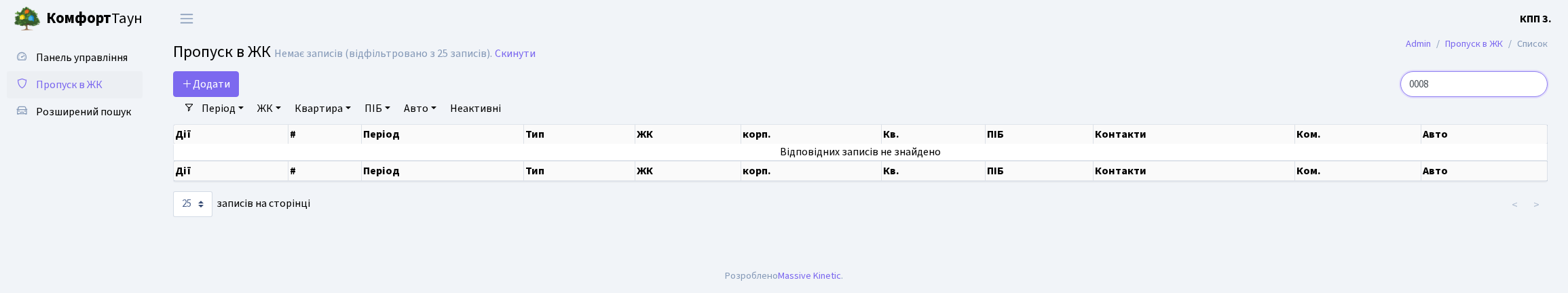
click at [1530, 95] on input "0008" at bounding box center [1473, 84] width 147 height 26
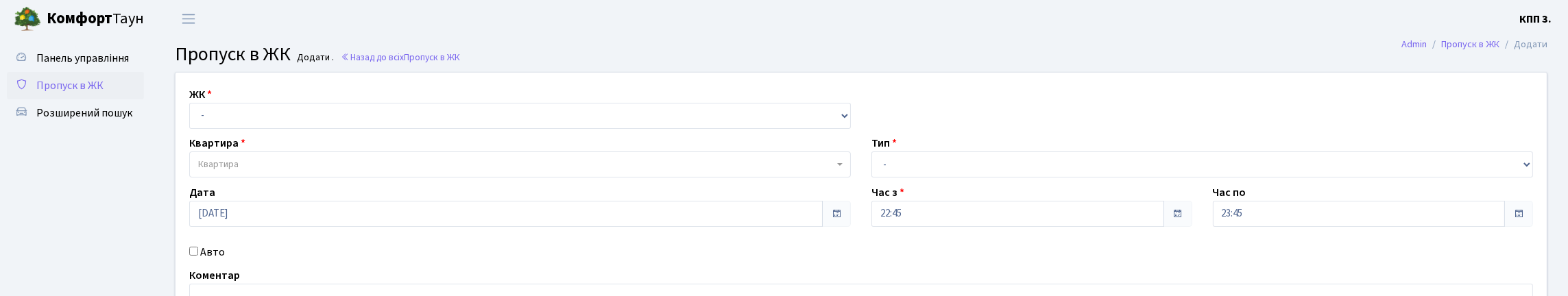
click at [86, 93] on span "Пропуск в ЖК" at bounding box center [69, 85] width 67 height 15
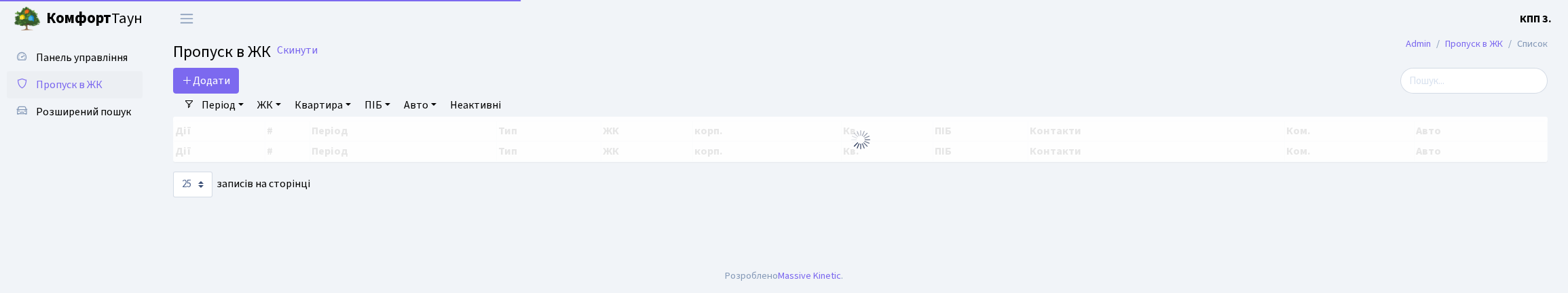
select select "25"
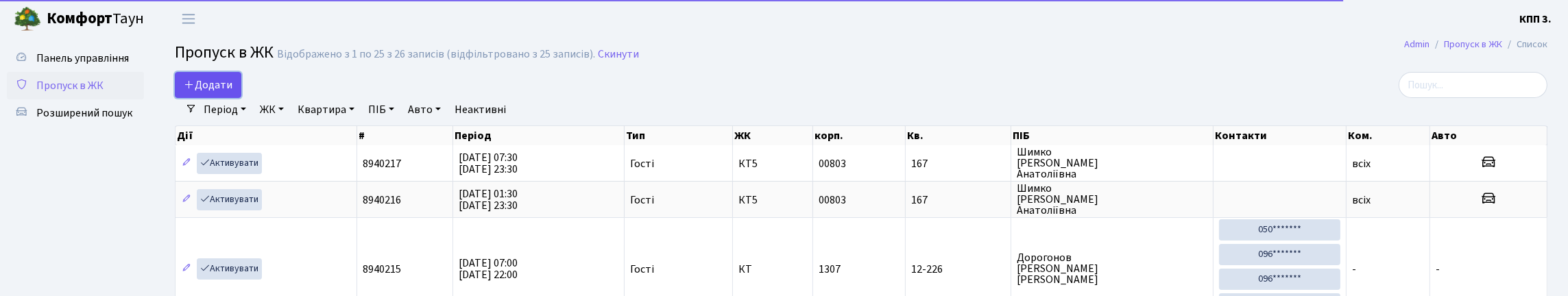
click at [217, 93] on span "Додати" at bounding box center [208, 84] width 49 height 15
